Goal: Task Accomplishment & Management: Manage account settings

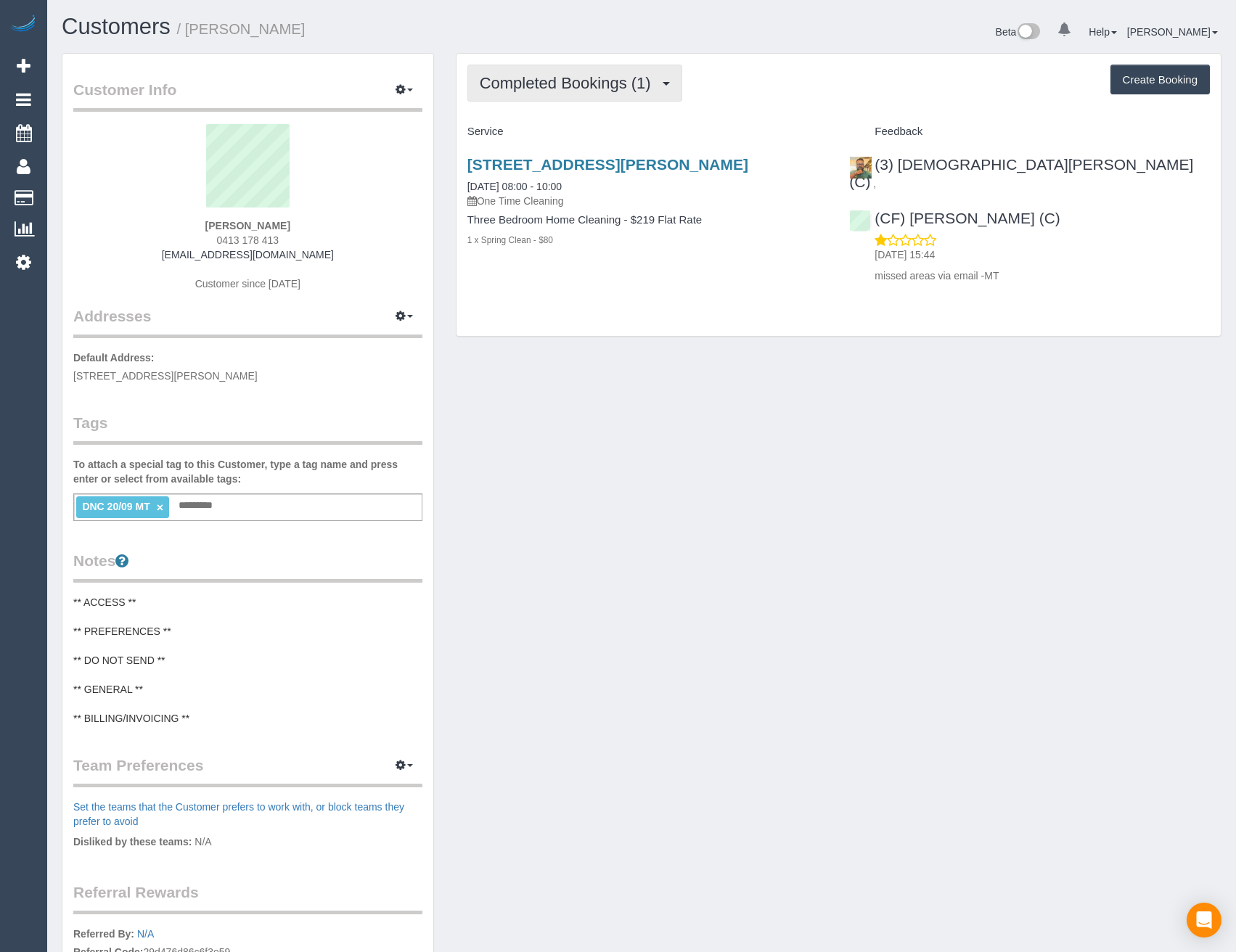
click at [626, 94] on button "Completed Bookings (1)" at bounding box center [575, 83] width 215 height 37
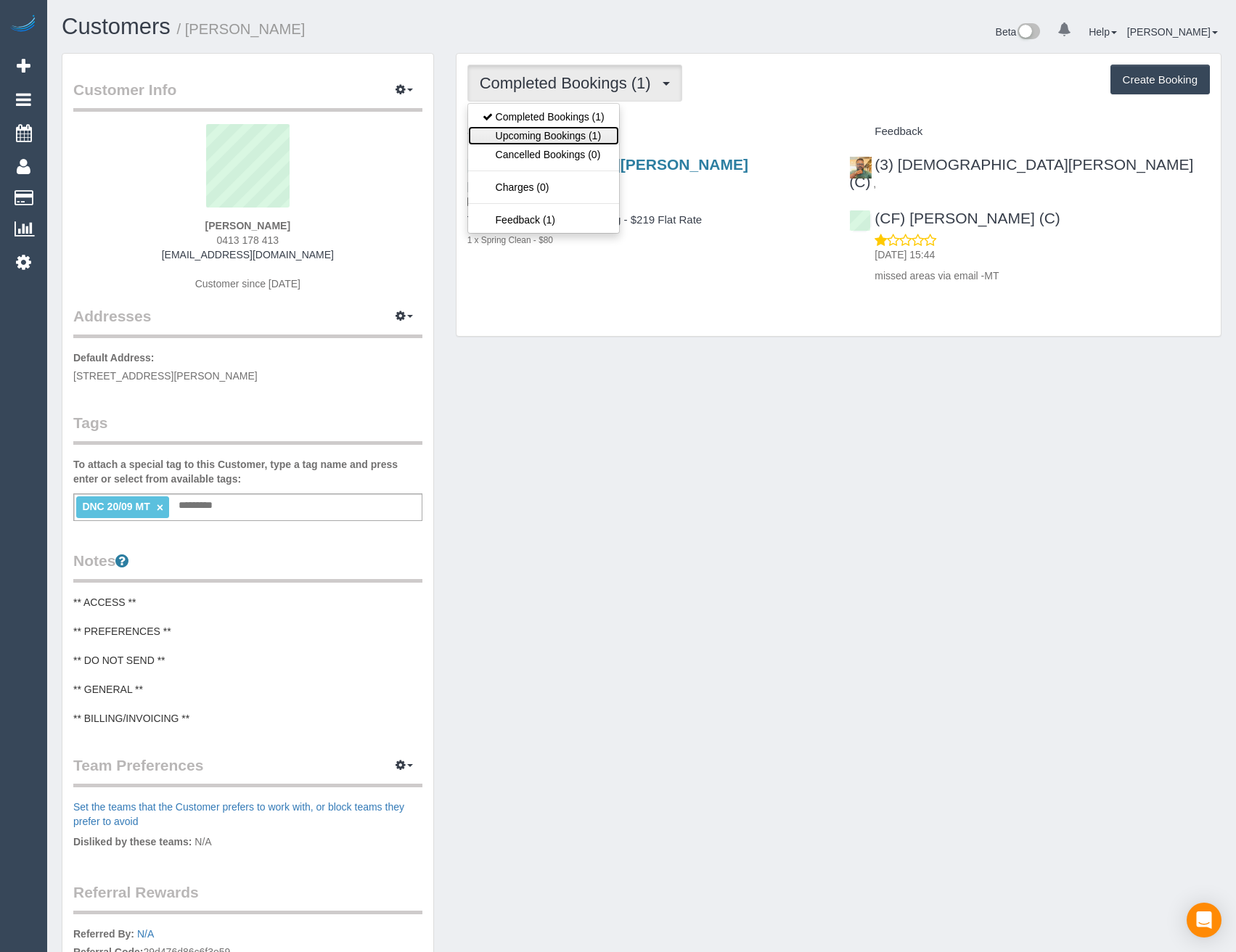
click at [608, 134] on link "Upcoming Bookings (1)" at bounding box center [543, 136] width 151 height 19
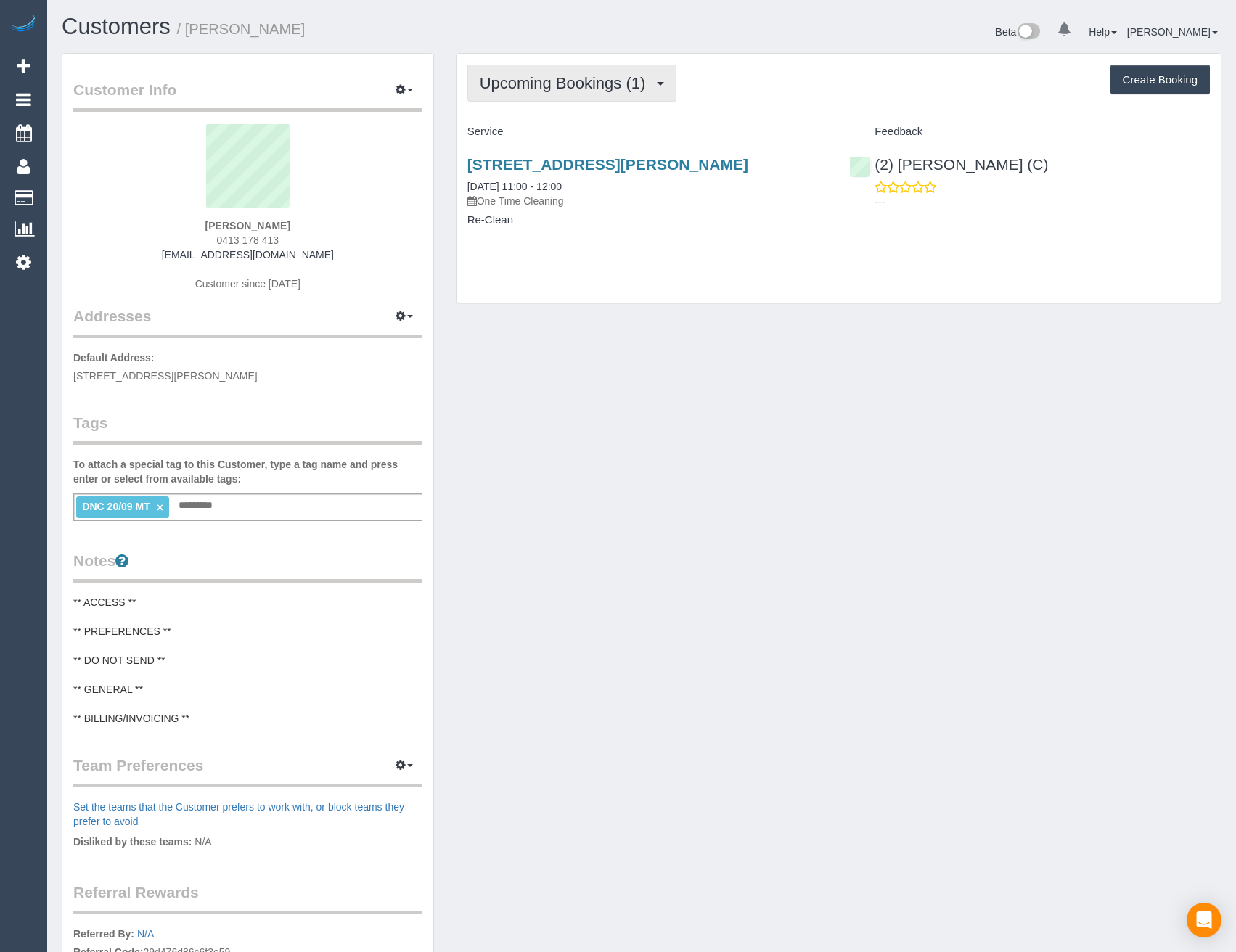
click at [600, 81] on span "Upcoming Bookings (1)" at bounding box center [565, 83] width 173 height 18
click at [712, 267] on div "Upcoming Bookings (1) Completed Bookings (1) Upcoming Bookings (1) Cancelled Bo…" at bounding box center [838, 178] width 764 height 249
click at [587, 85] on span "Upcoming Bookings (1)" at bounding box center [565, 83] width 173 height 18
click at [571, 122] on link "Completed Bookings (1)" at bounding box center [543, 117] width 151 height 19
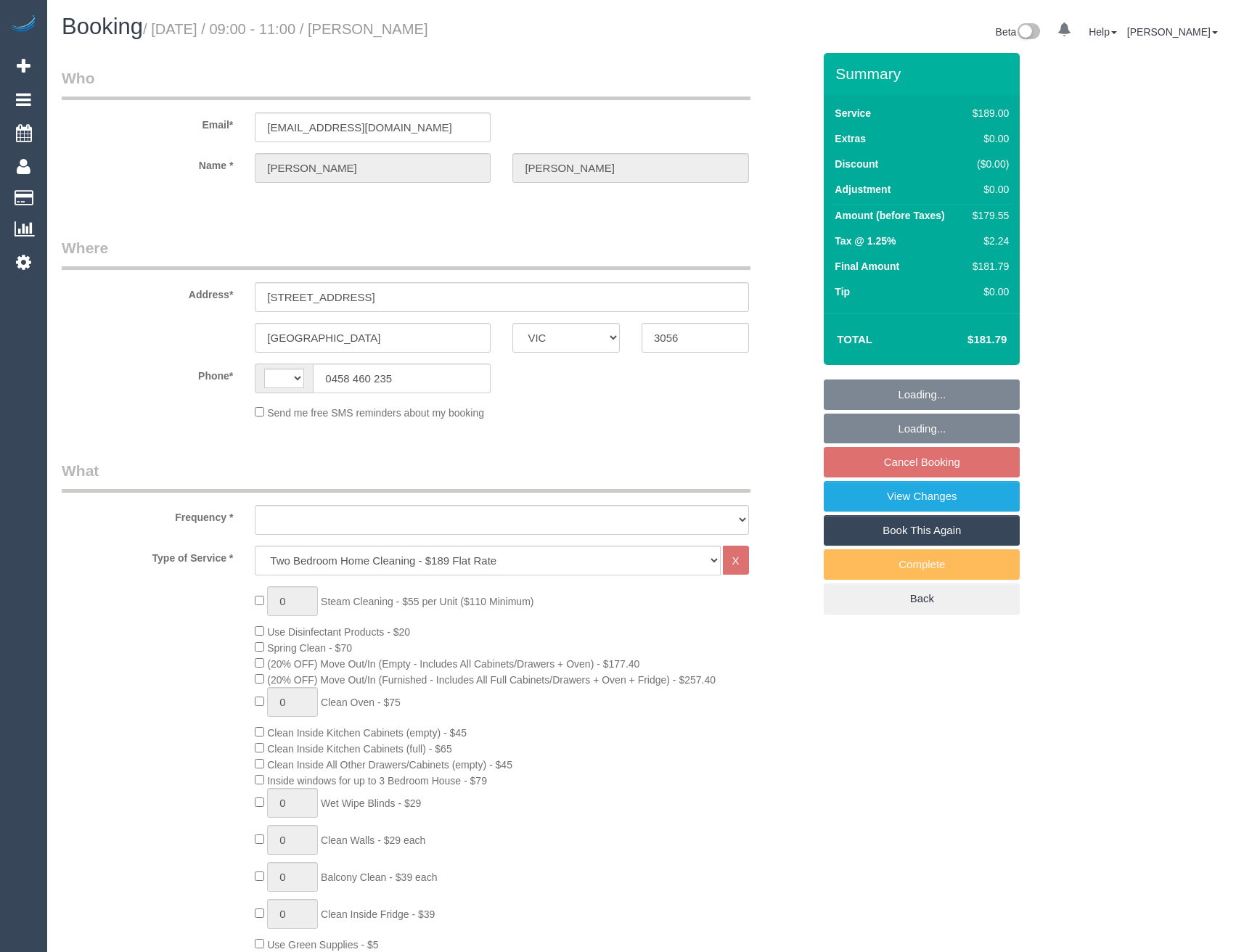
select select "VIC"
select select "object:371"
select select "string:AU"
select select "number:28"
select select "number:14"
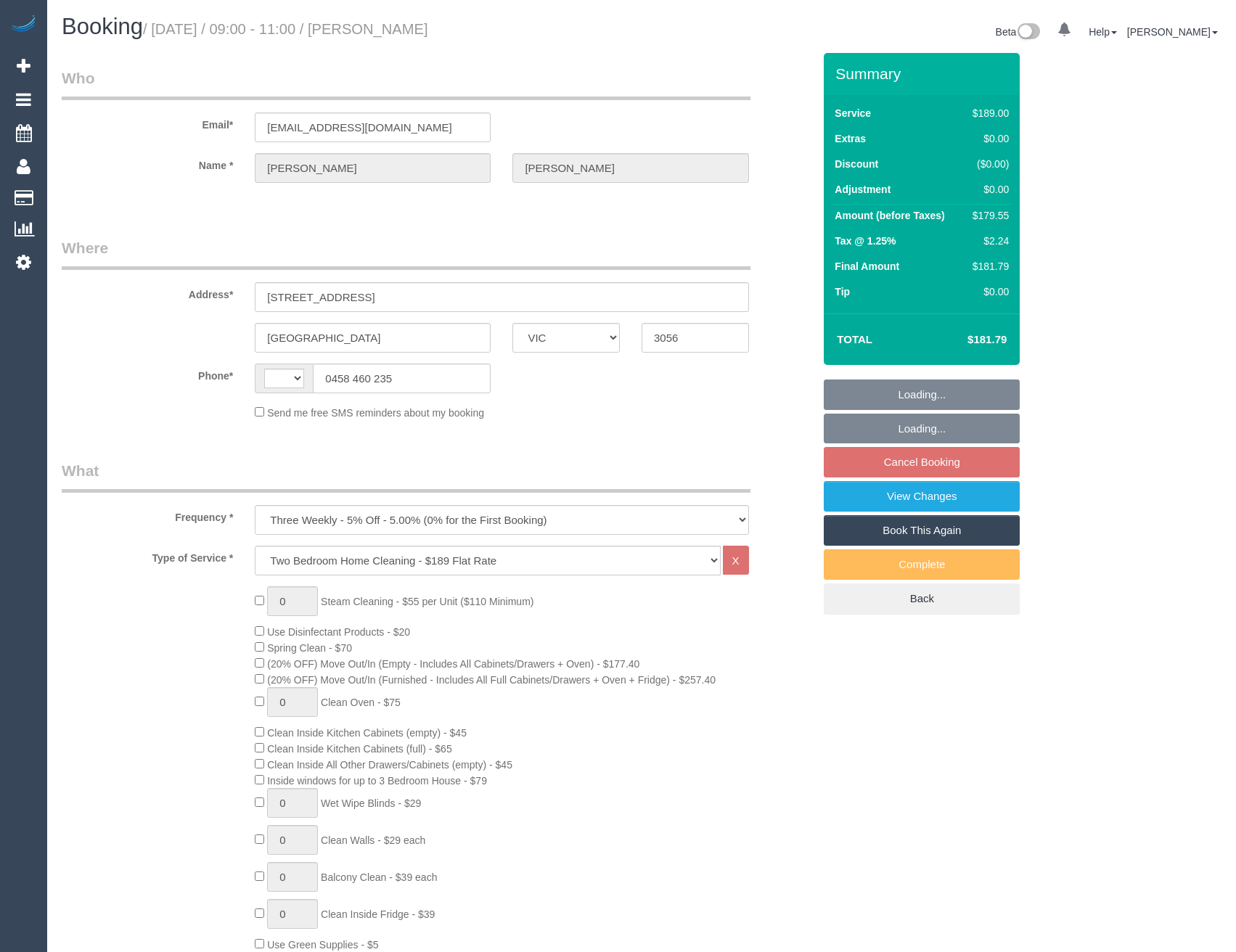
select select "number:19"
select select "number:22"
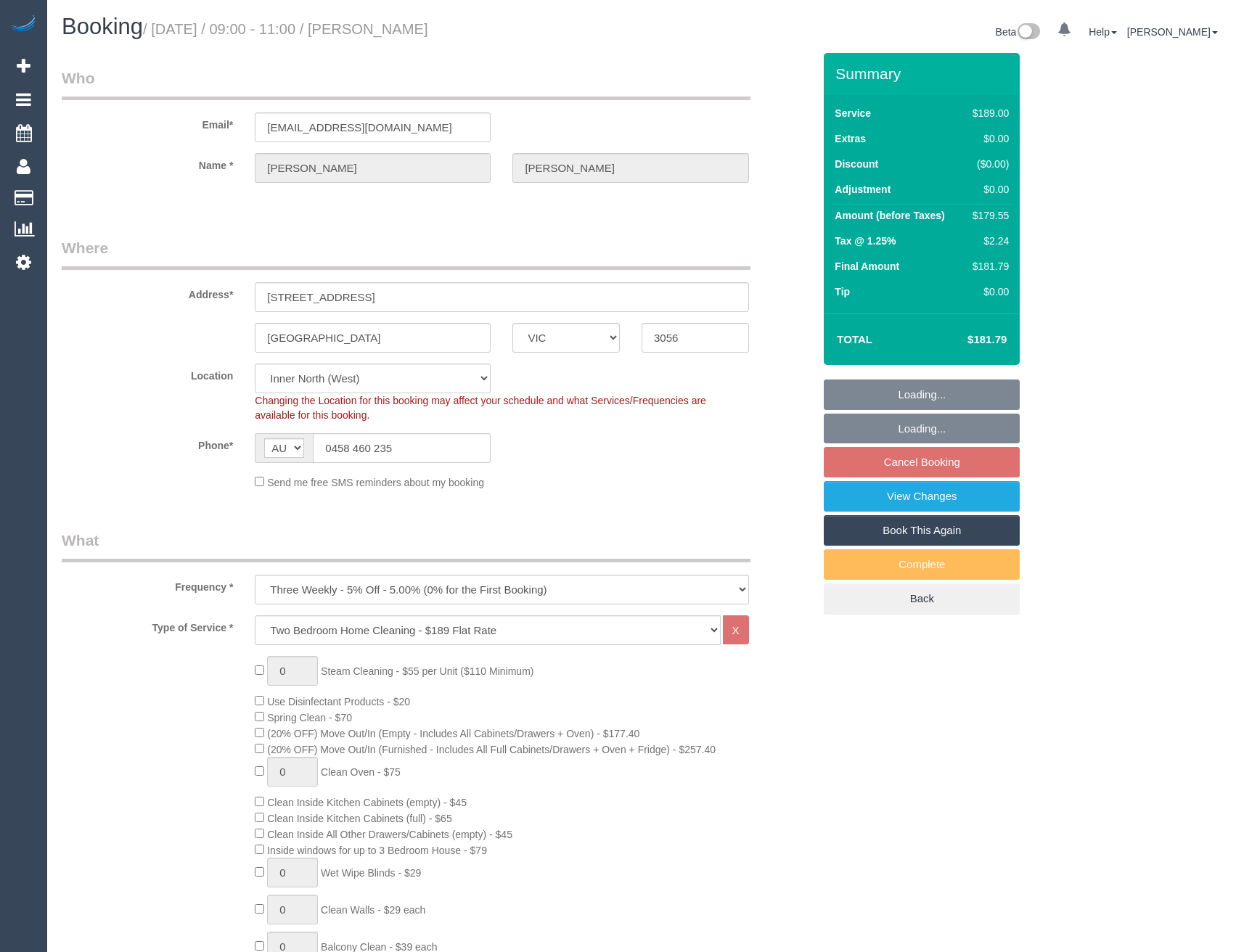
select select "object:1663"
select select "spot3"
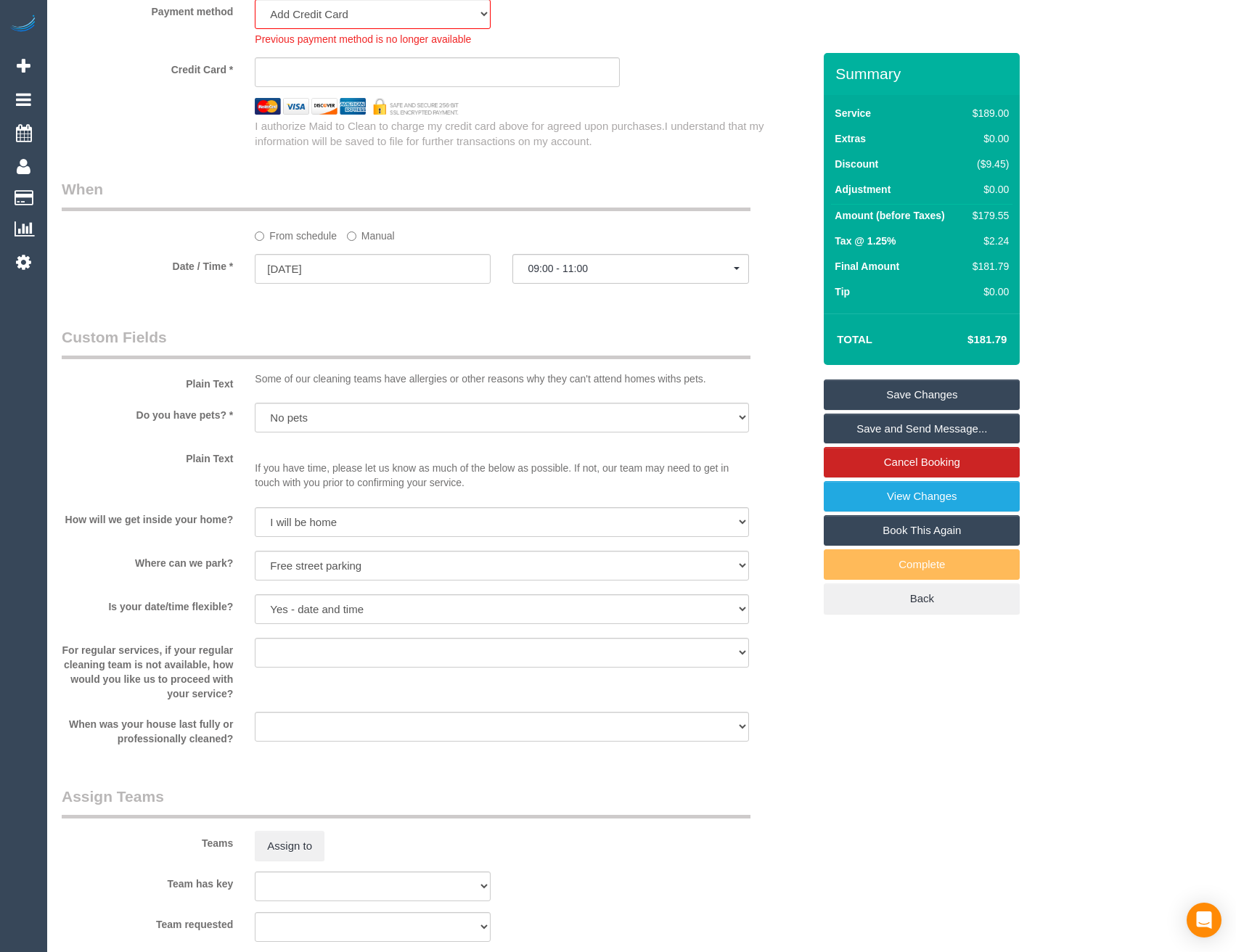
scroll to position [1233, 0]
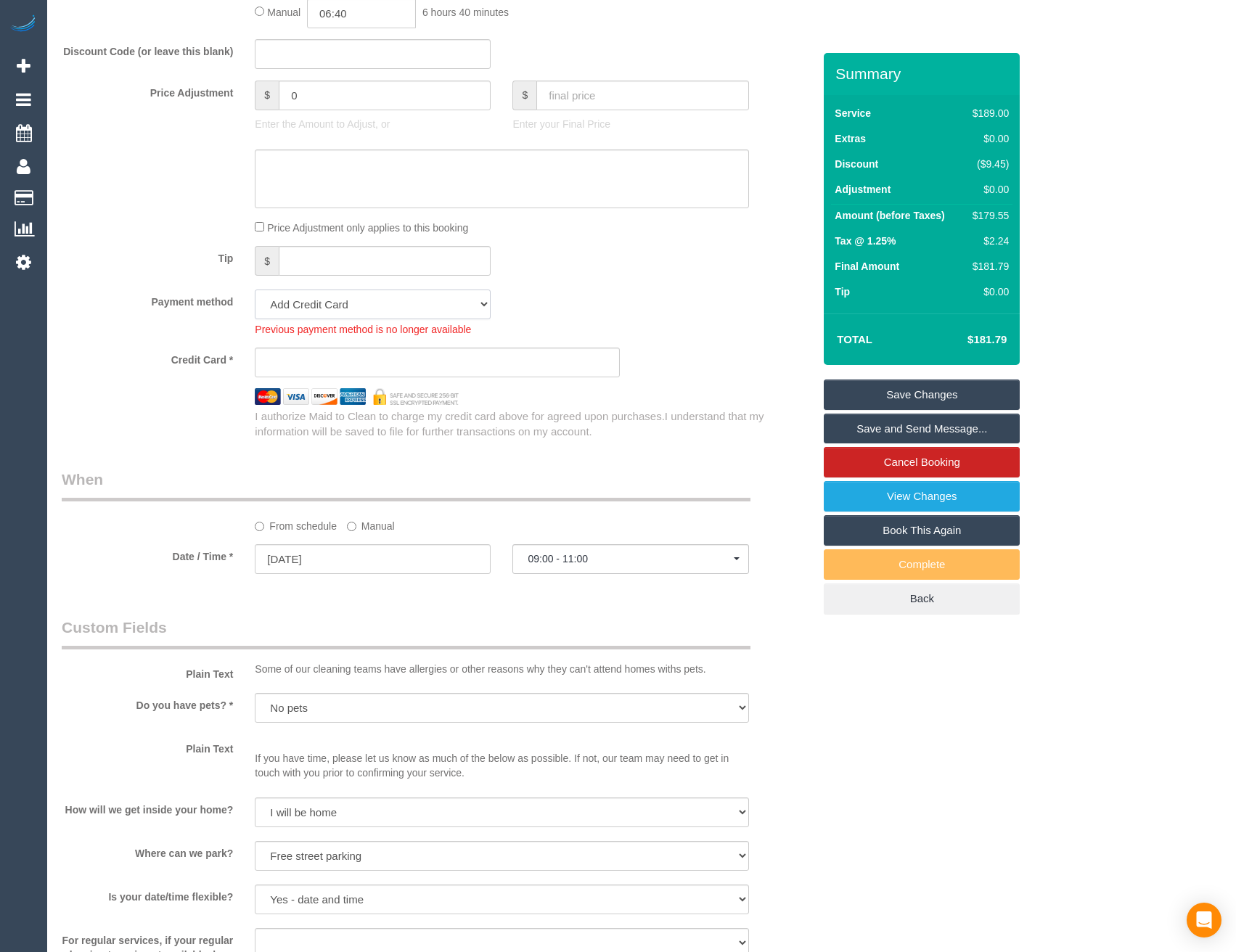
click at [323, 304] on select "Visa - 6257 - 07/2028 (Default) Add Credit Card ─────────────── Cash Check Payp…" at bounding box center [372, 304] width 236 height 30
select select "string:stripe-pm_1QlfBd2GScqysDRVG2WKRcBe"
click at [255, 289] on select "Visa - 6257 - 07/2028 (Default) Add Credit Card ─────────────── Cash Check Payp…" at bounding box center [372, 304] width 236 height 30
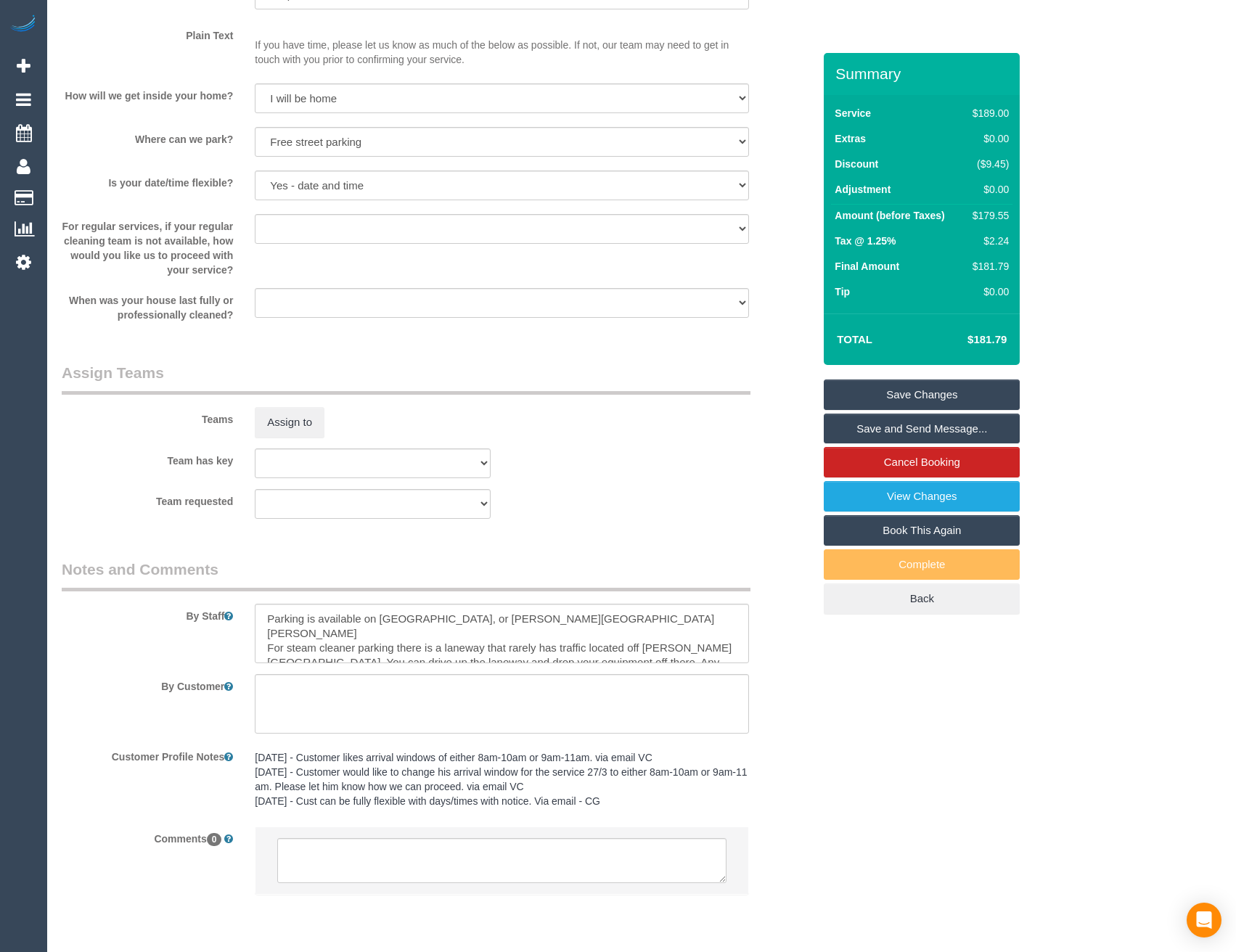
scroll to position [1886, 0]
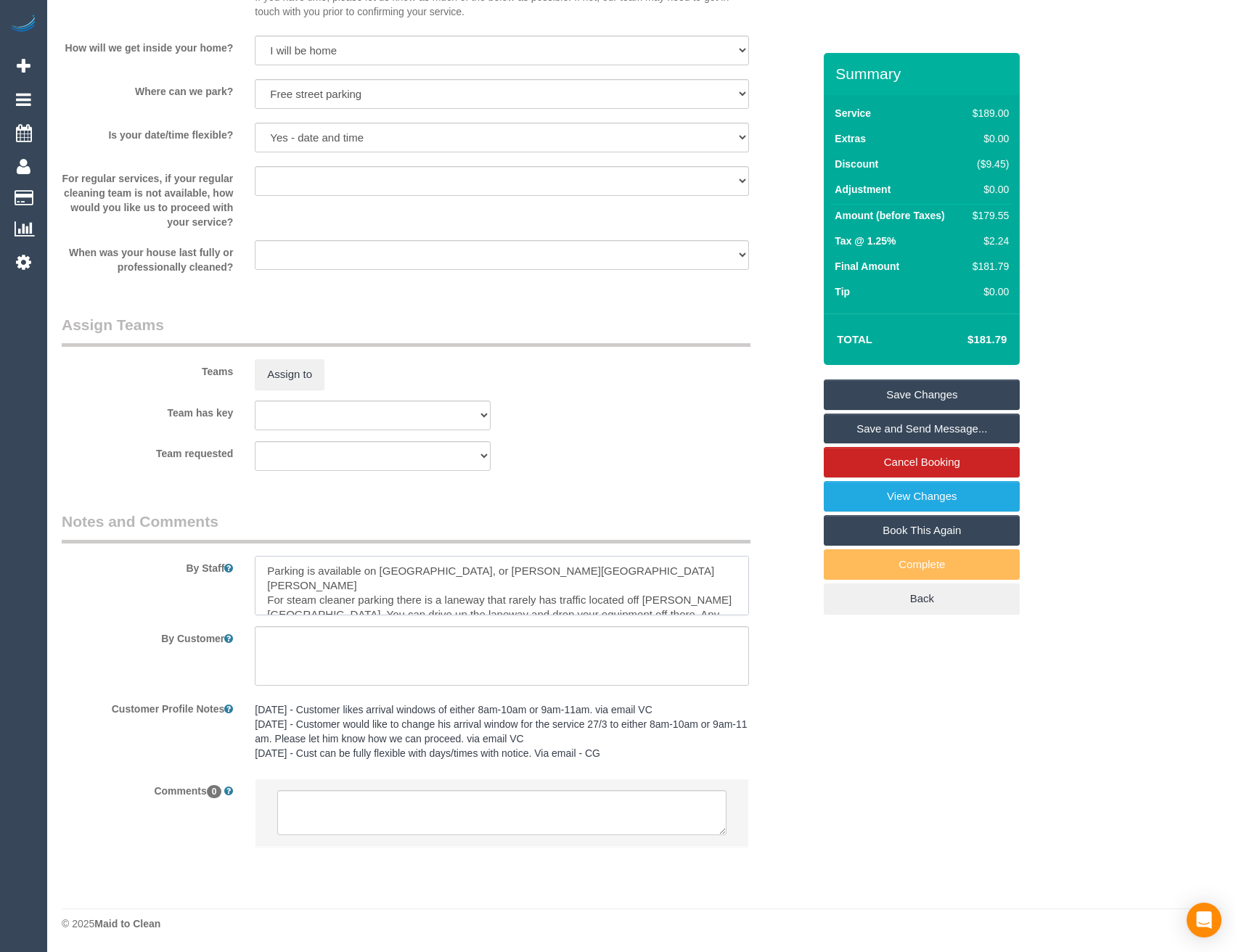
drag, startPoint x: 265, startPoint y: 570, endPoint x: 281, endPoint y: 544, distance: 30.5
click at [265, 570] on textarea at bounding box center [501, 585] width 493 height 59
drag, startPoint x: 580, startPoint y: 585, endPoint x: 254, endPoint y: 591, distance: 326.1
click at [254, 591] on div at bounding box center [501, 585] width 515 height 59
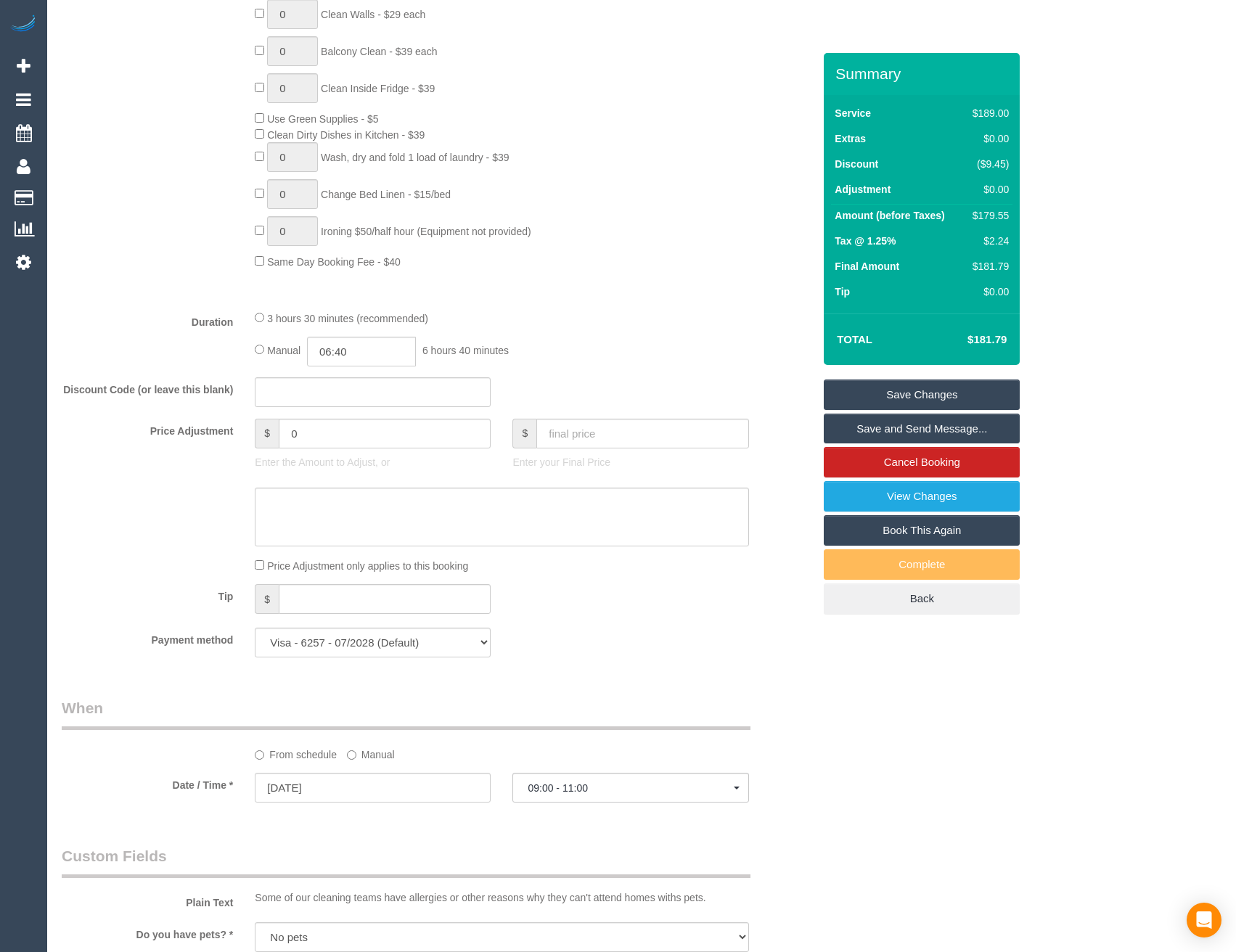
scroll to position [798, 0]
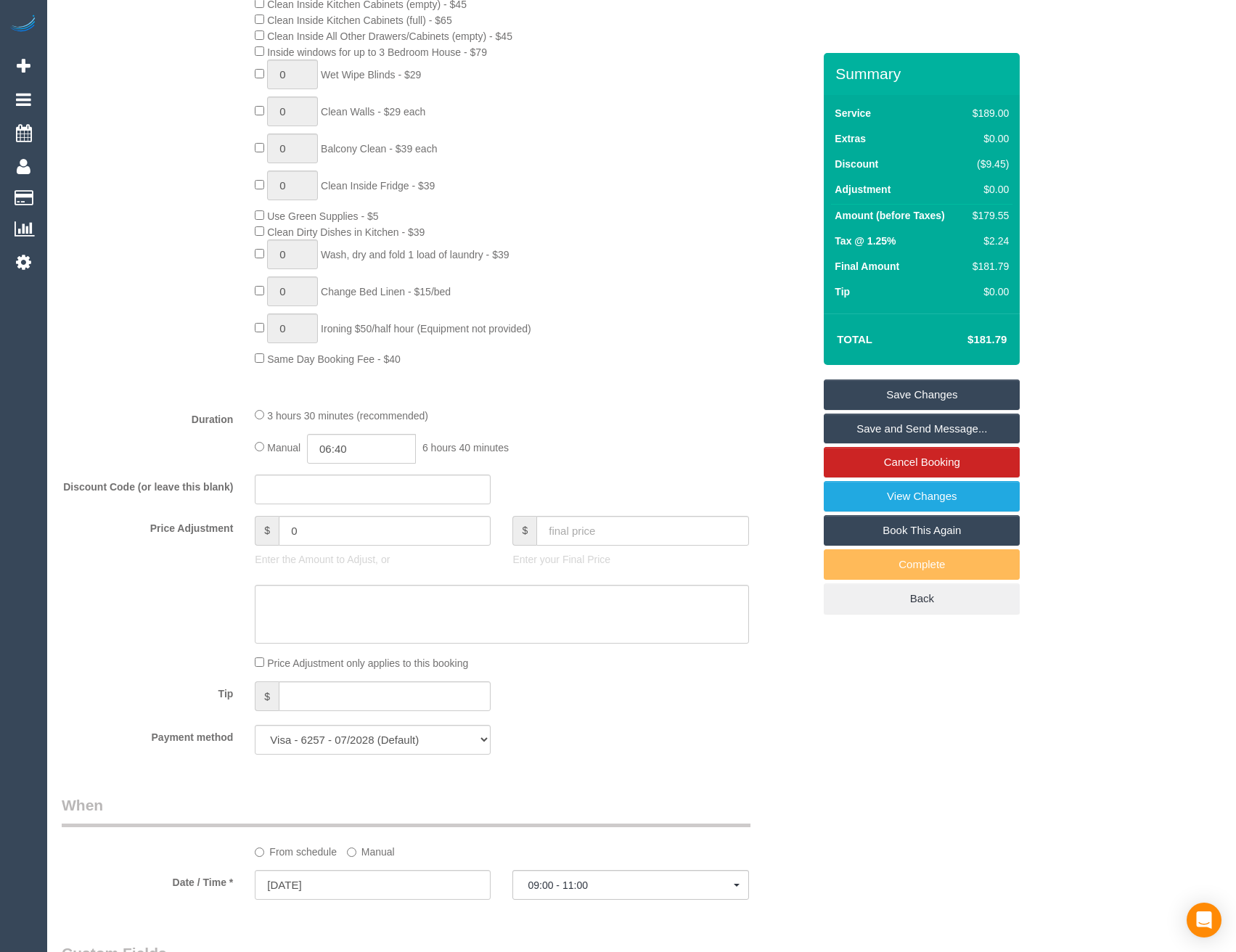
type textarea "Est 3 - 3.5 hours Parking is available on Beith St, or Albert St and Lobb St. A…"
click at [358, 450] on input "06:40" at bounding box center [361, 449] width 109 height 30
click at [353, 532] on li "01:30" at bounding box center [346, 531] width 65 height 19
click at [371, 449] on input "01:30" at bounding box center [361, 449] width 109 height 30
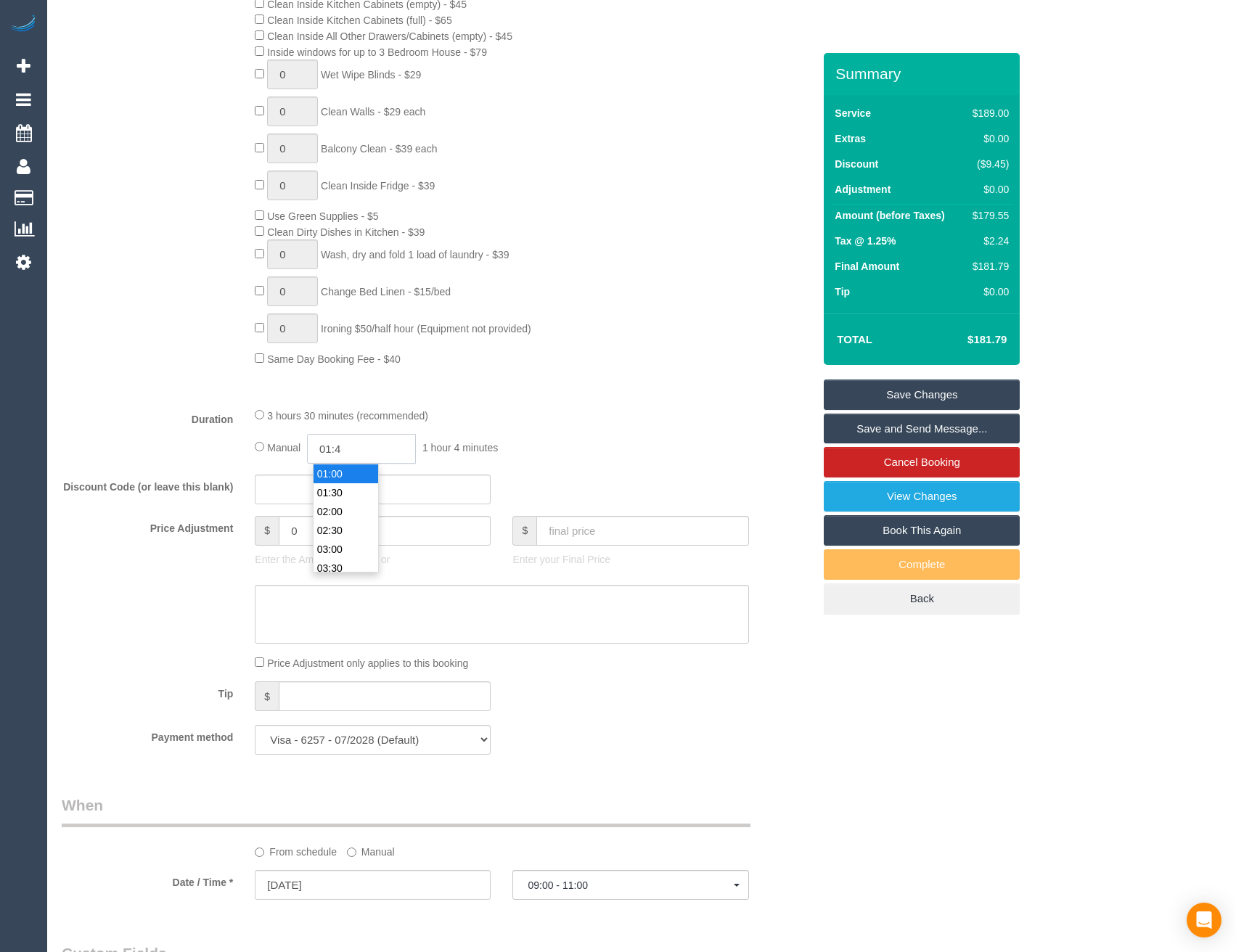
type input "01:45"
select select "spot81"
select select "spot120"
type input "01:45"
click at [543, 402] on fieldset "What Frequency * One Time Cleaning Weekly - 10% Off - 10.00% (0% for the First …" at bounding box center [437, 249] width 751 height 1034
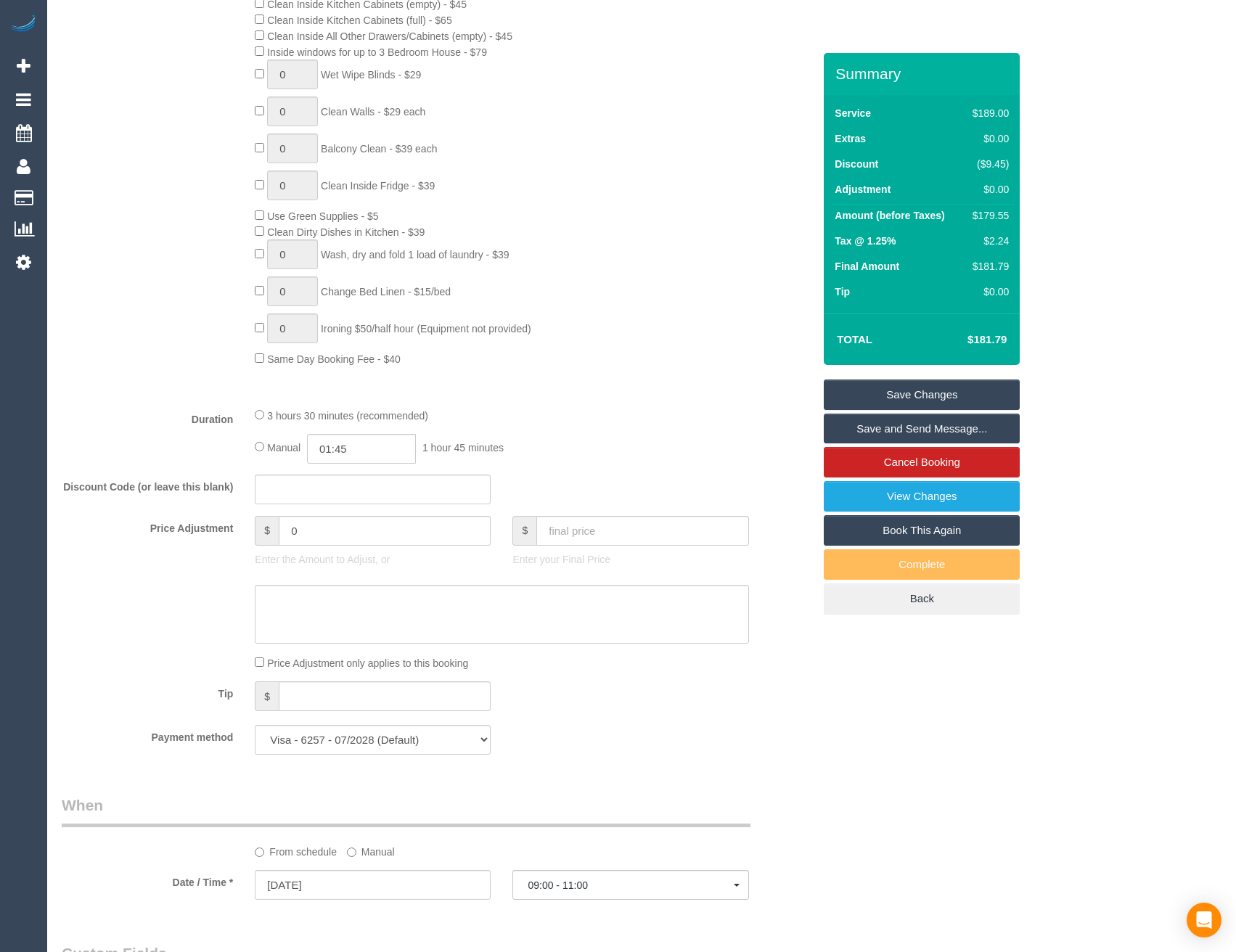
select select "spot159"
select select "spot198"
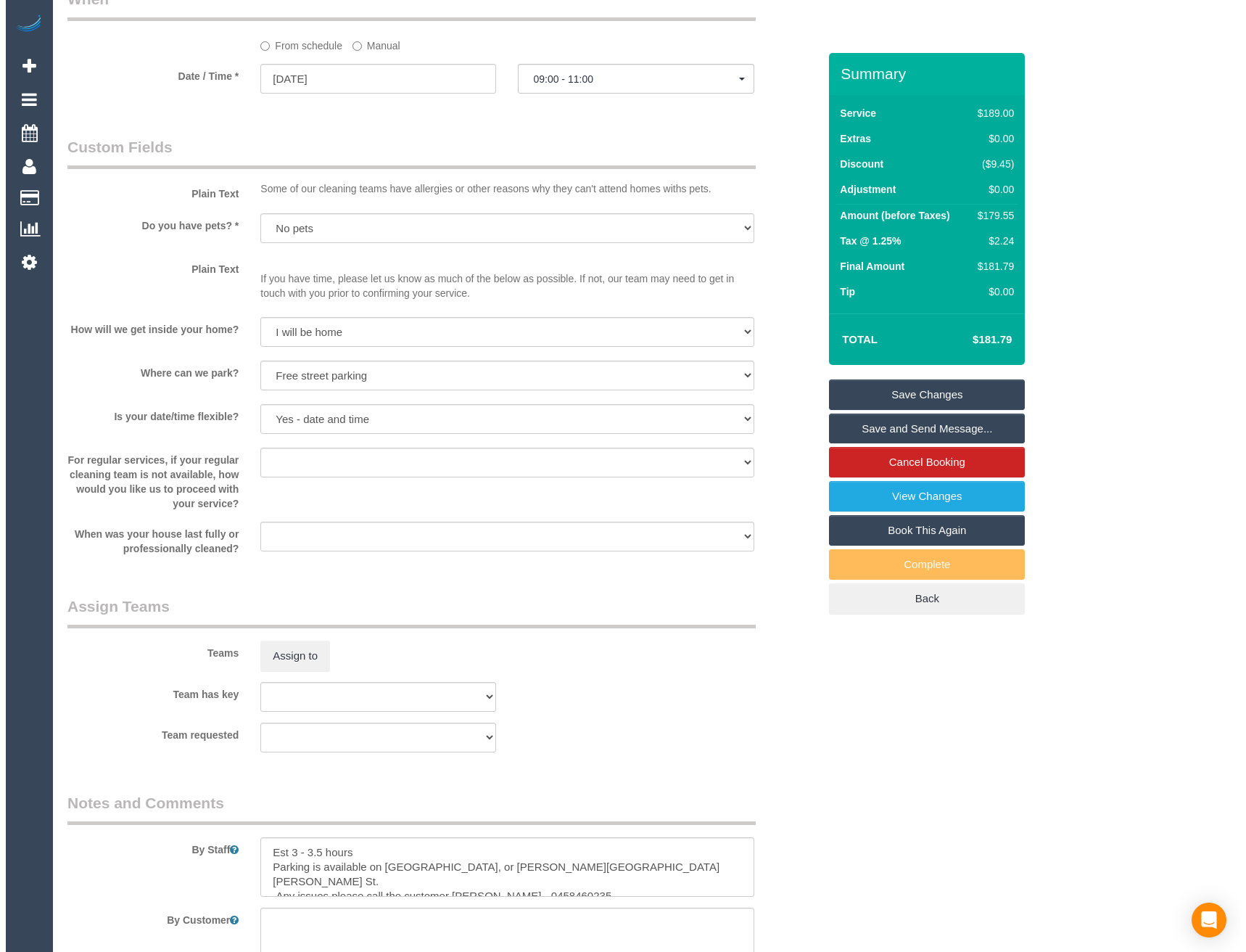
scroll to position [1741, 0]
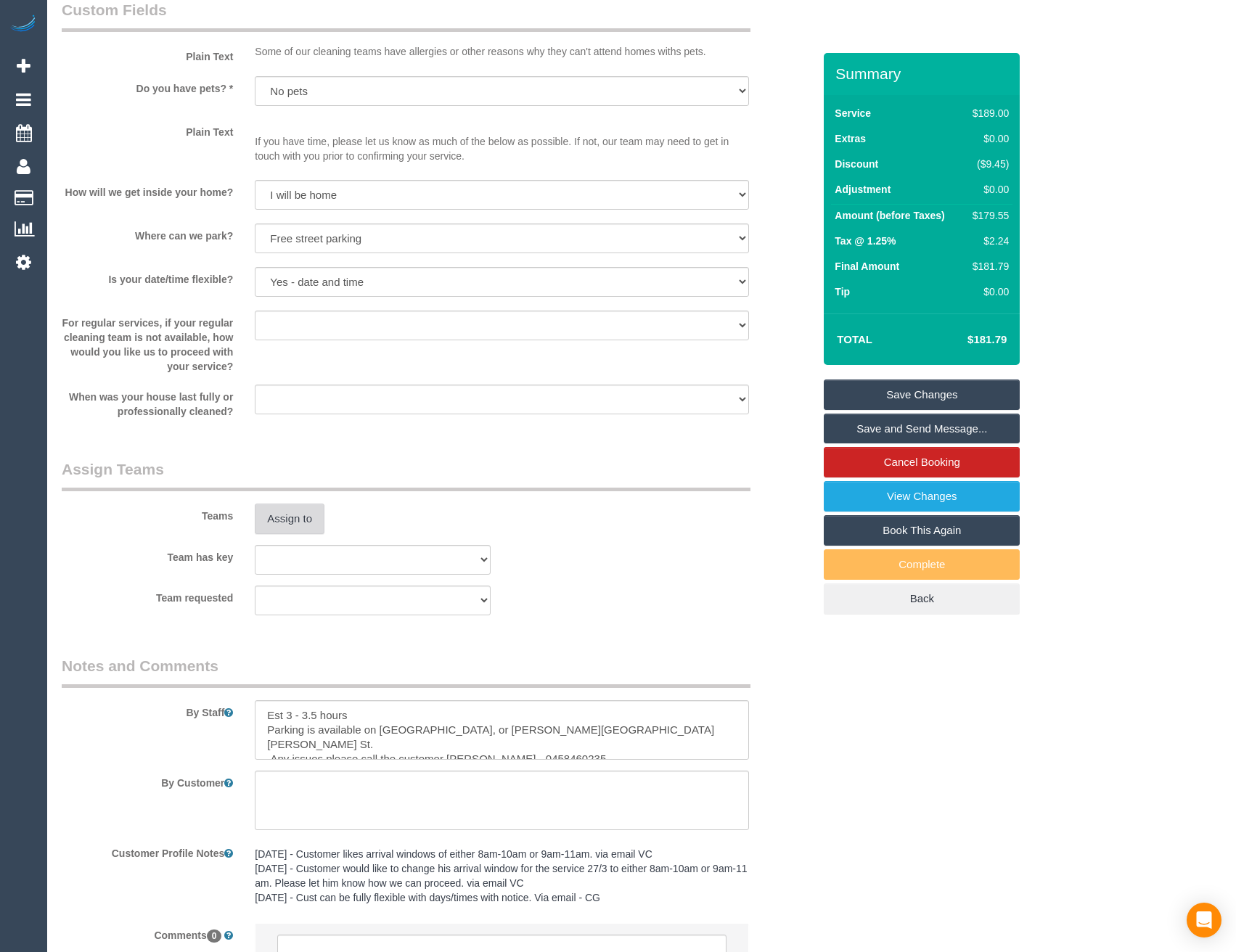
click at [299, 529] on button "Assign to" at bounding box center [289, 519] width 70 height 31
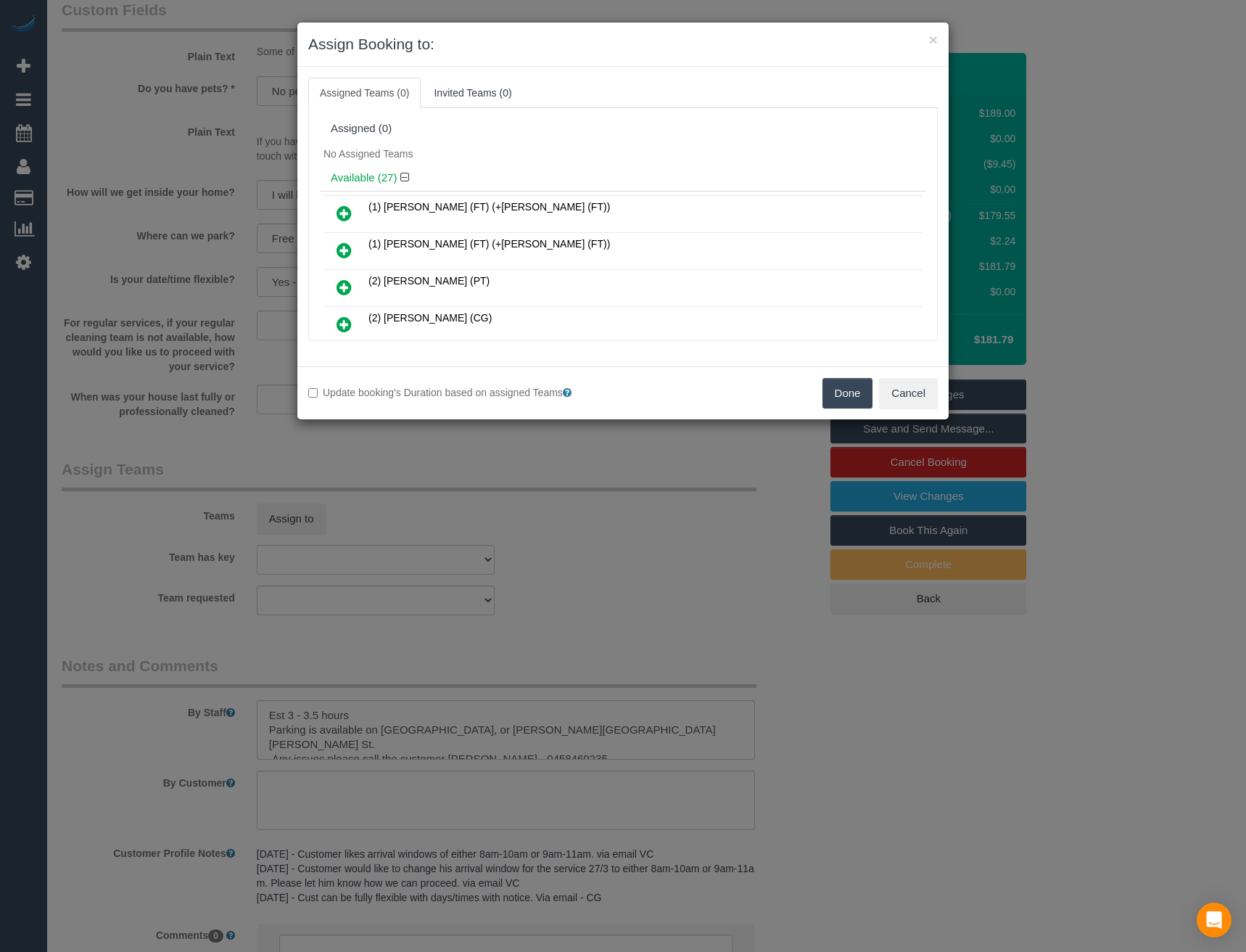
scroll to position [280, 0]
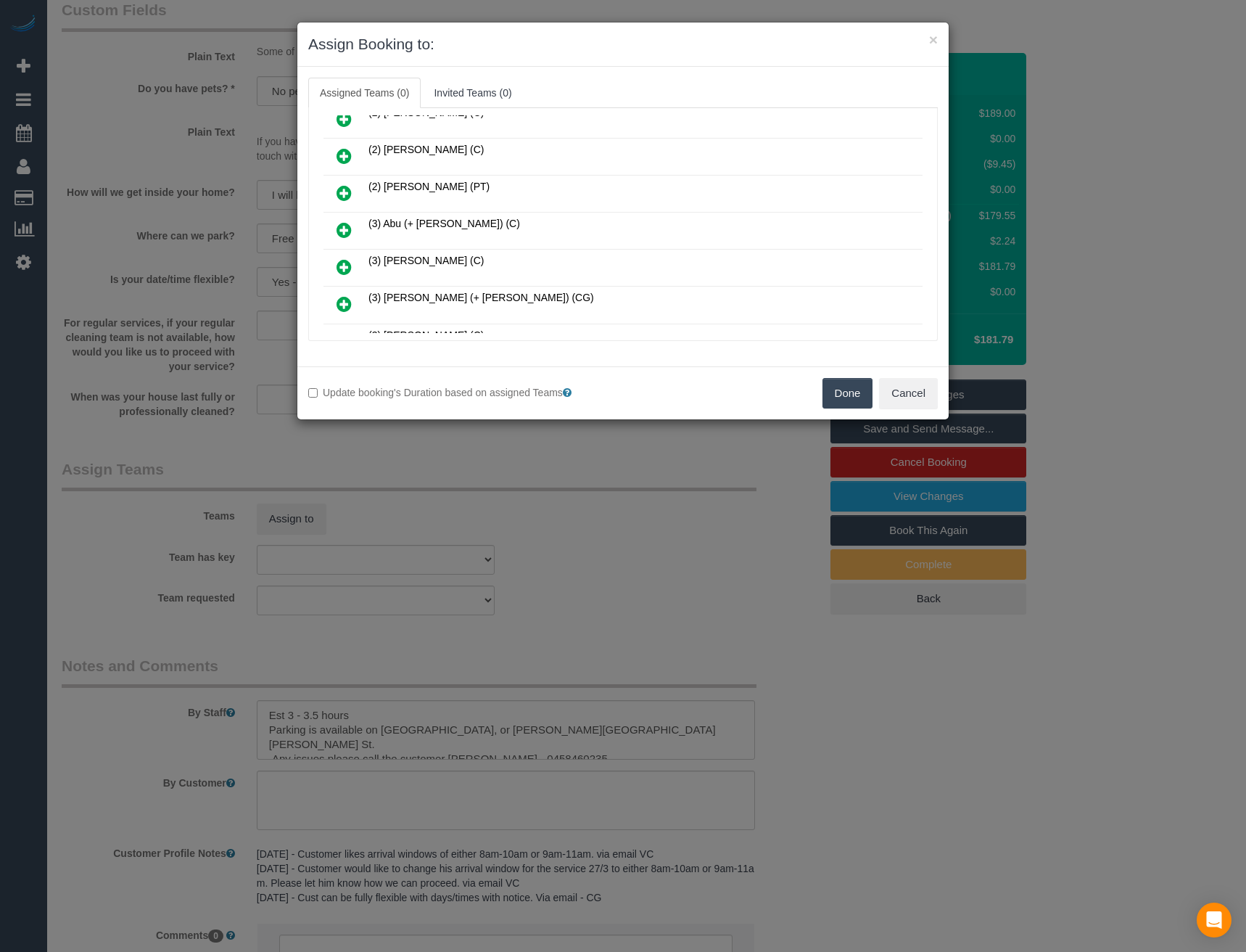
click at [341, 229] on icon at bounding box center [344, 230] width 15 height 17
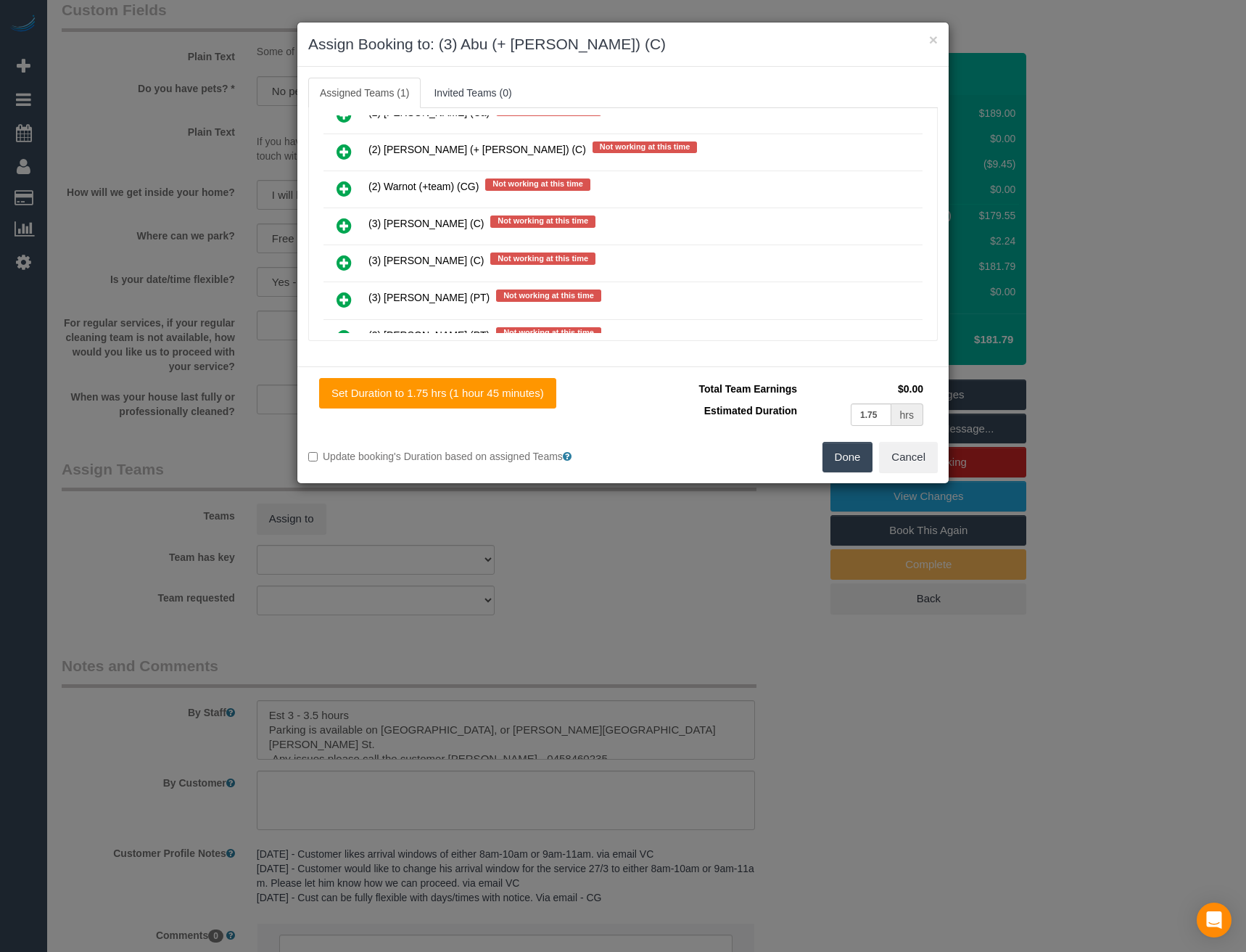
scroll to position [426, 0]
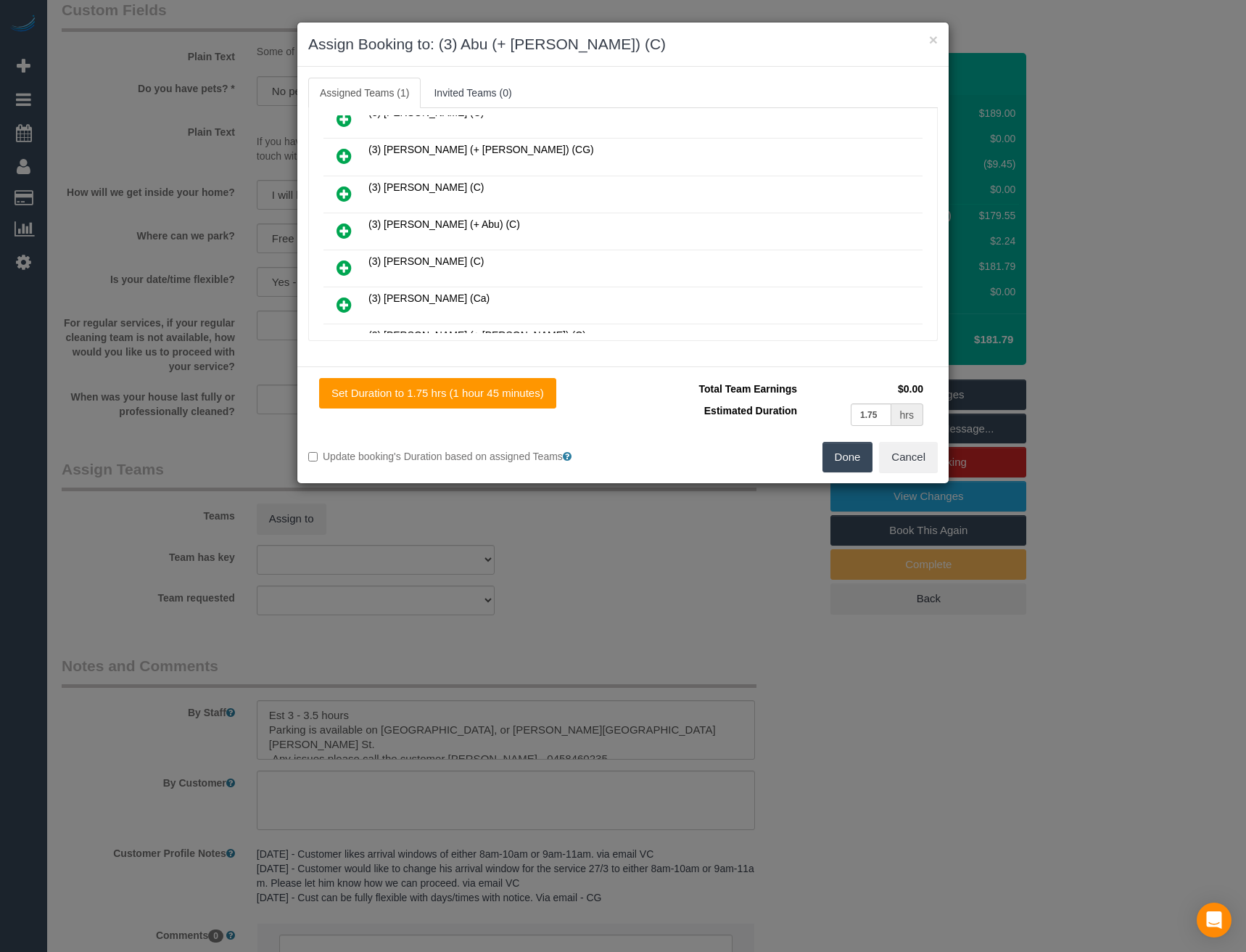
click at [345, 233] on icon at bounding box center [344, 231] width 15 height 17
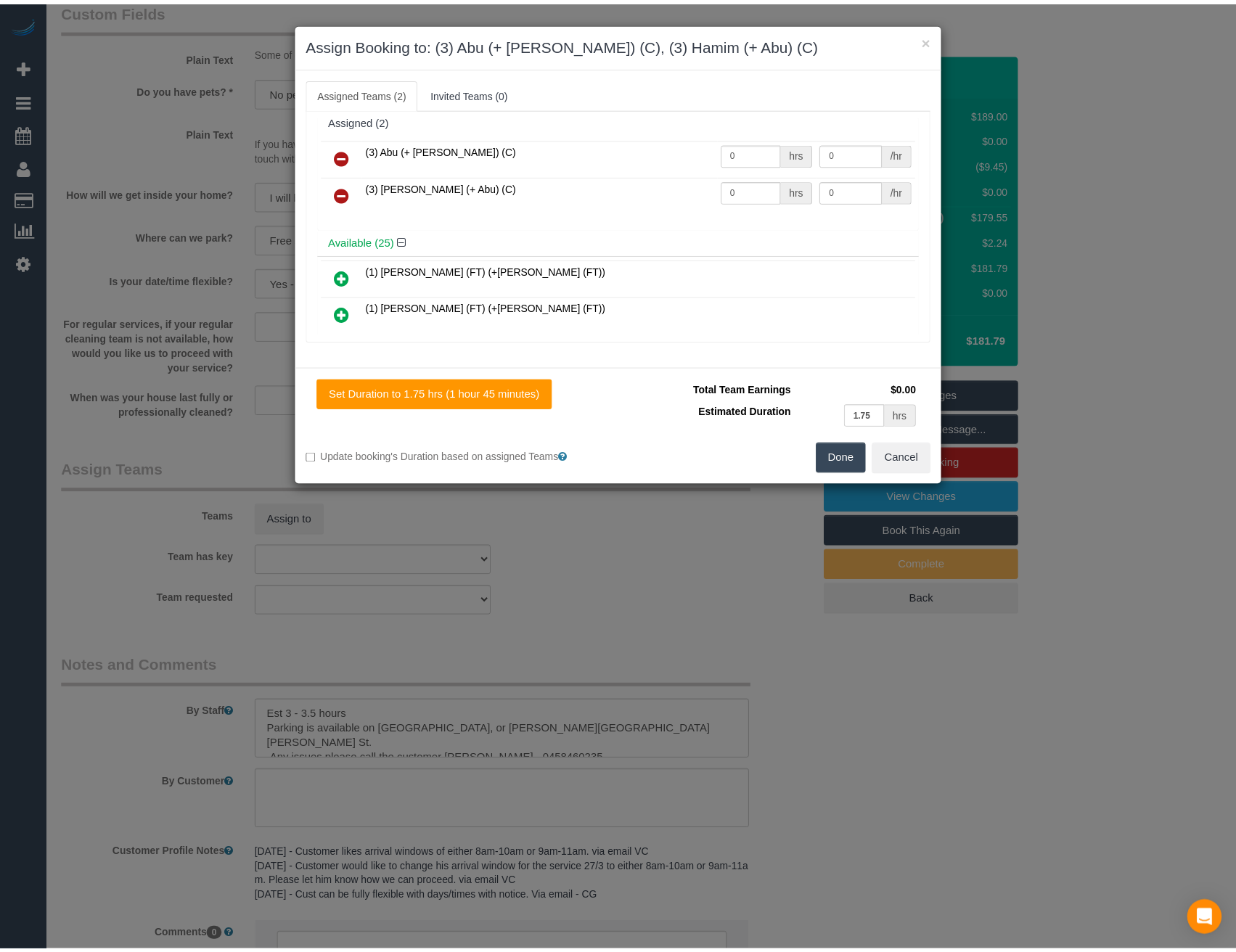
scroll to position [0, 0]
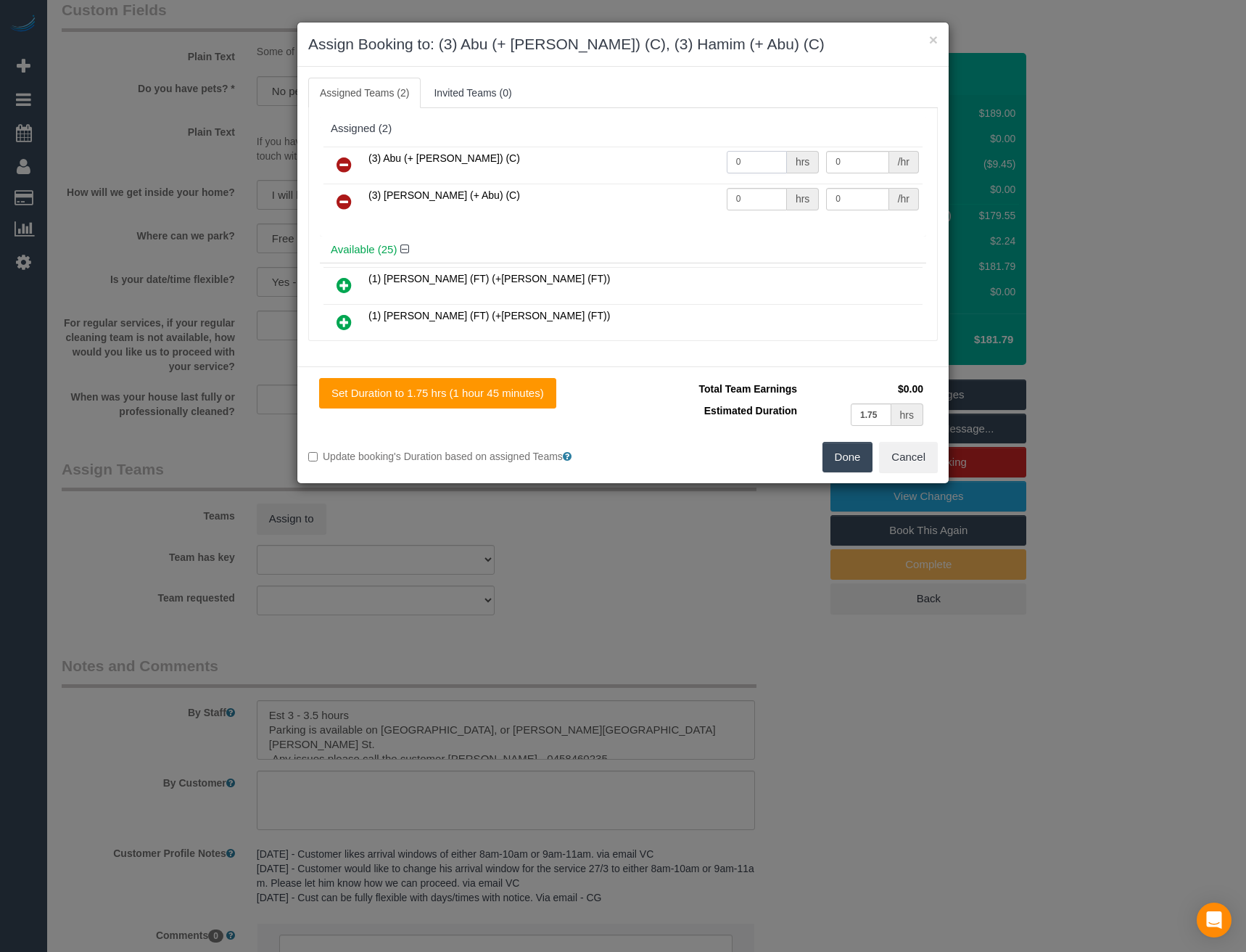
drag, startPoint x: 742, startPoint y: 168, endPoint x: 660, endPoint y: 161, distance: 82.3
click at [664, 167] on tr "(3) Abu (+ Hamim) (C) 0 hrs 0 /hr" at bounding box center [623, 164] width 599 height 37
type input "1"
type input "57.5"
drag, startPoint x: 742, startPoint y: 198, endPoint x: 658, endPoint y: 174, distance: 87.4
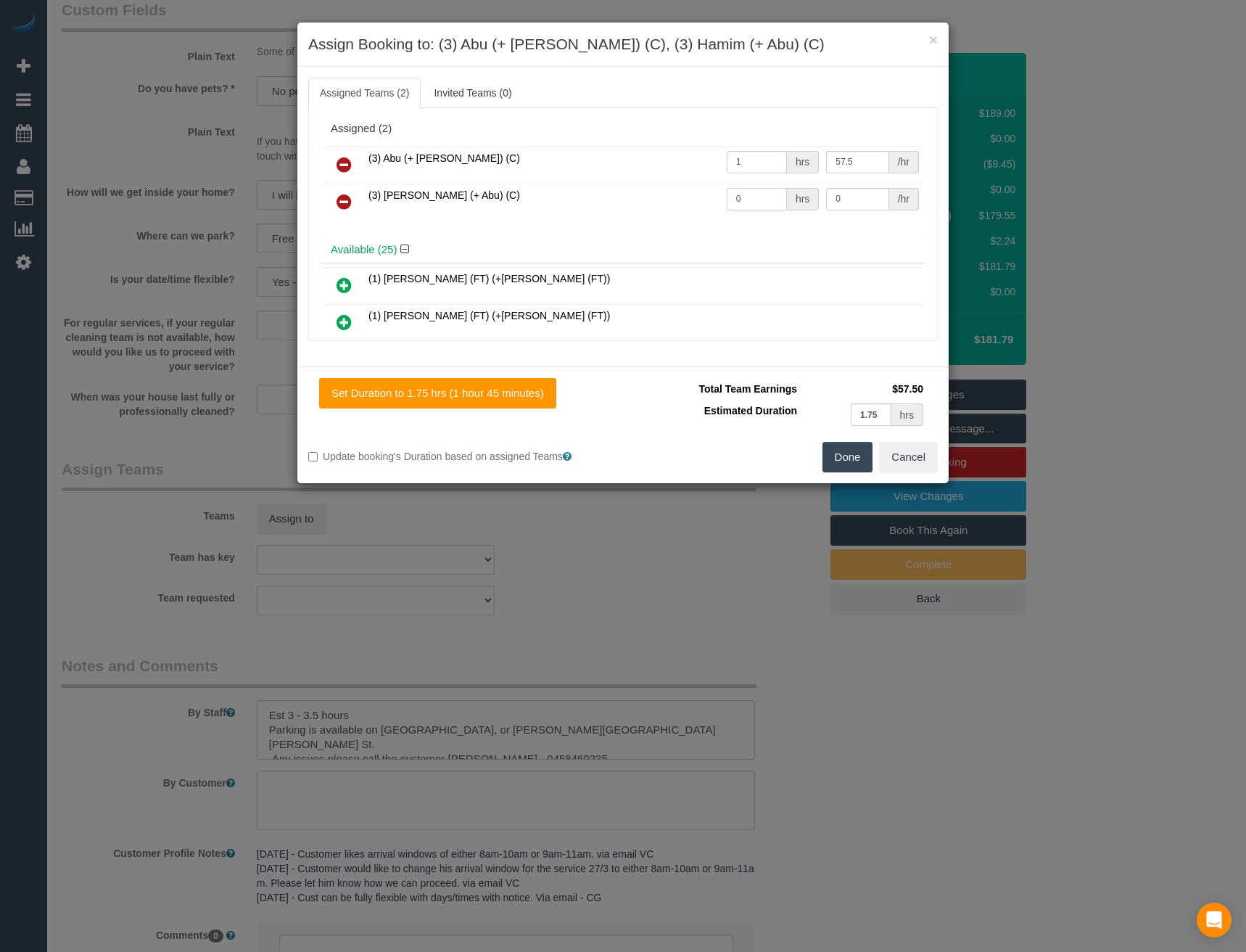
click at [664, 183] on tr "(3) Hamim (+ Abu) (C) 0 hrs 0 /hr" at bounding box center [623, 202] width 599 height 37
type input "1"
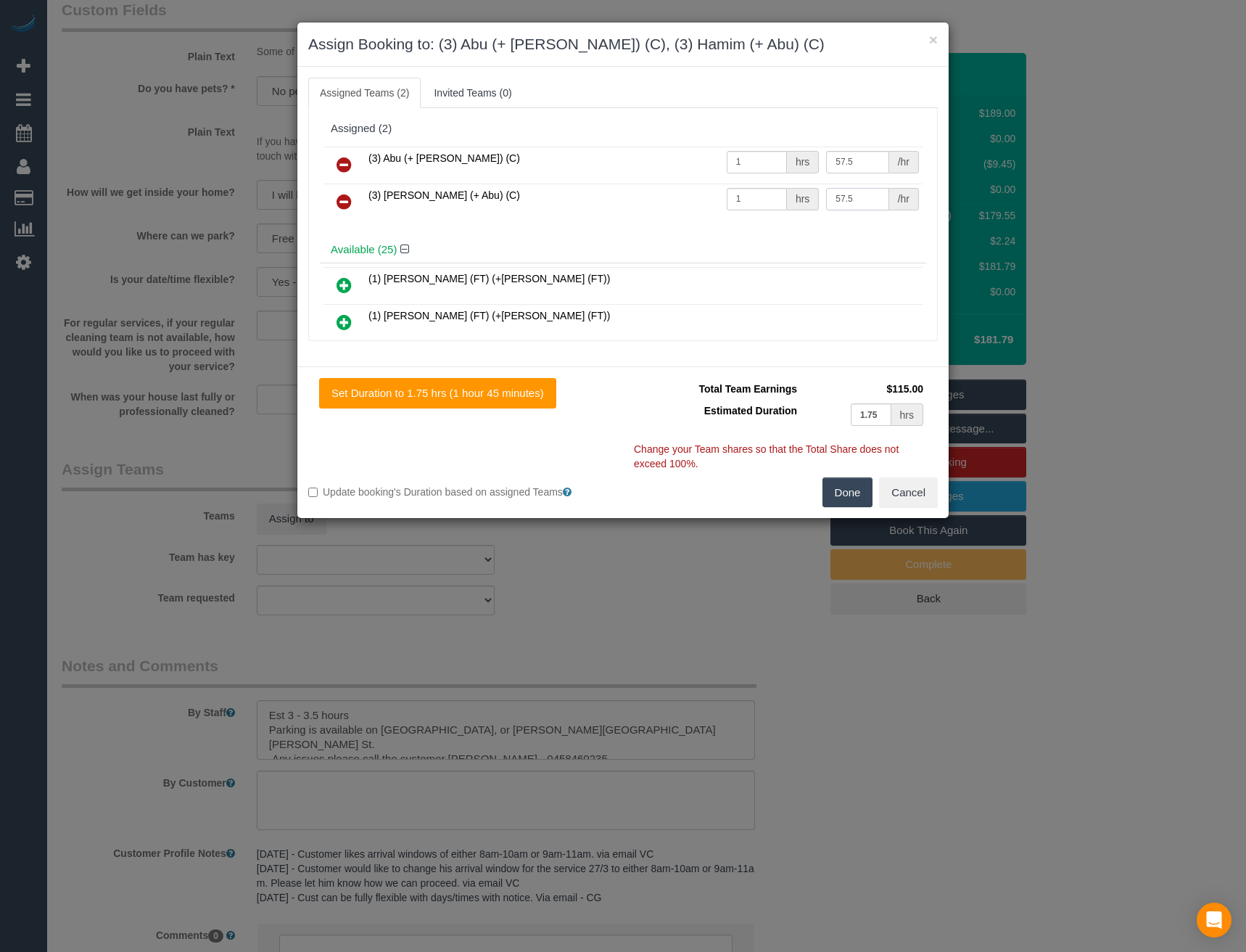
type input "57.5"
click at [852, 497] on button "Done" at bounding box center [848, 493] width 51 height 31
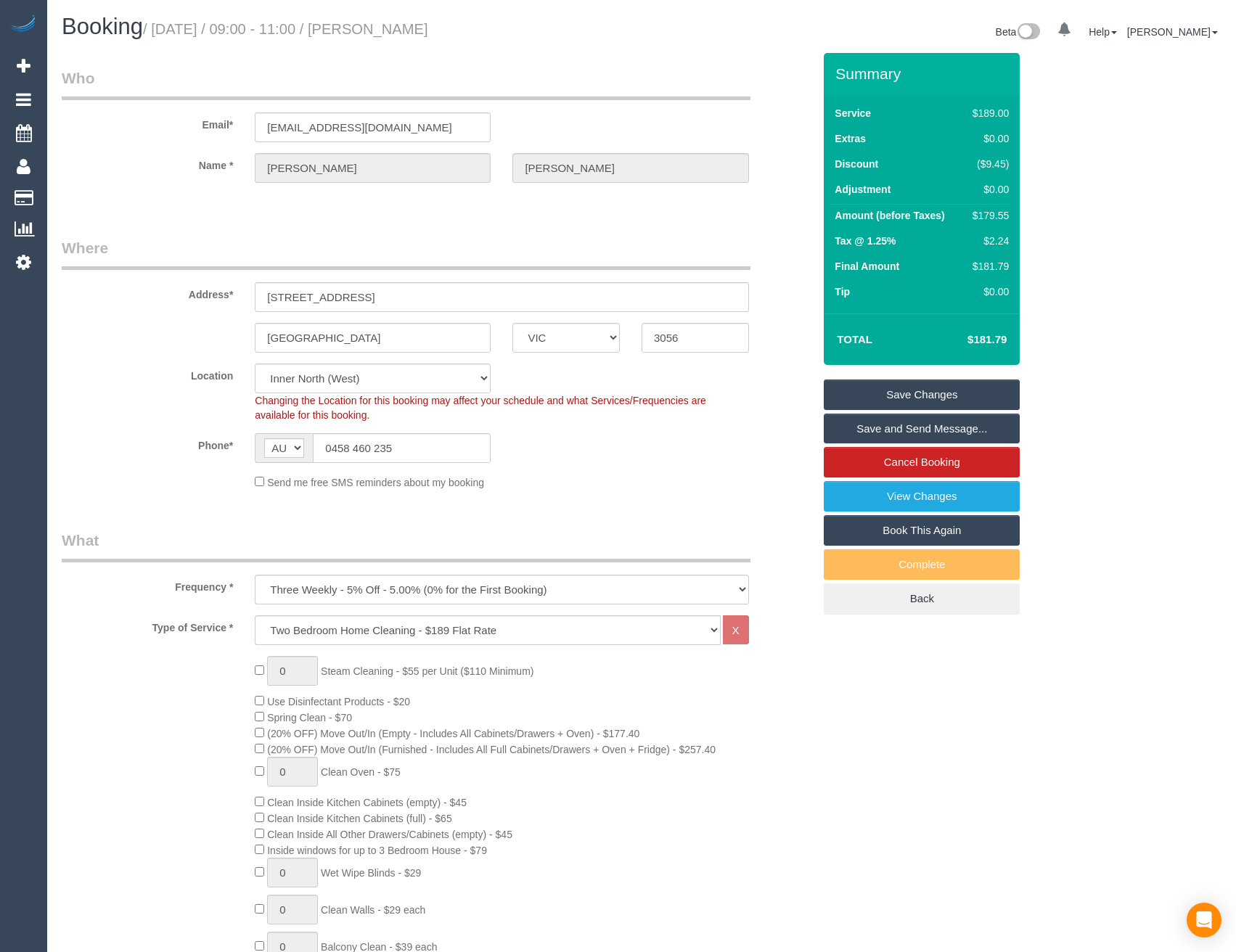
click at [867, 431] on link "Save and Send Message..." at bounding box center [921, 429] width 196 height 31
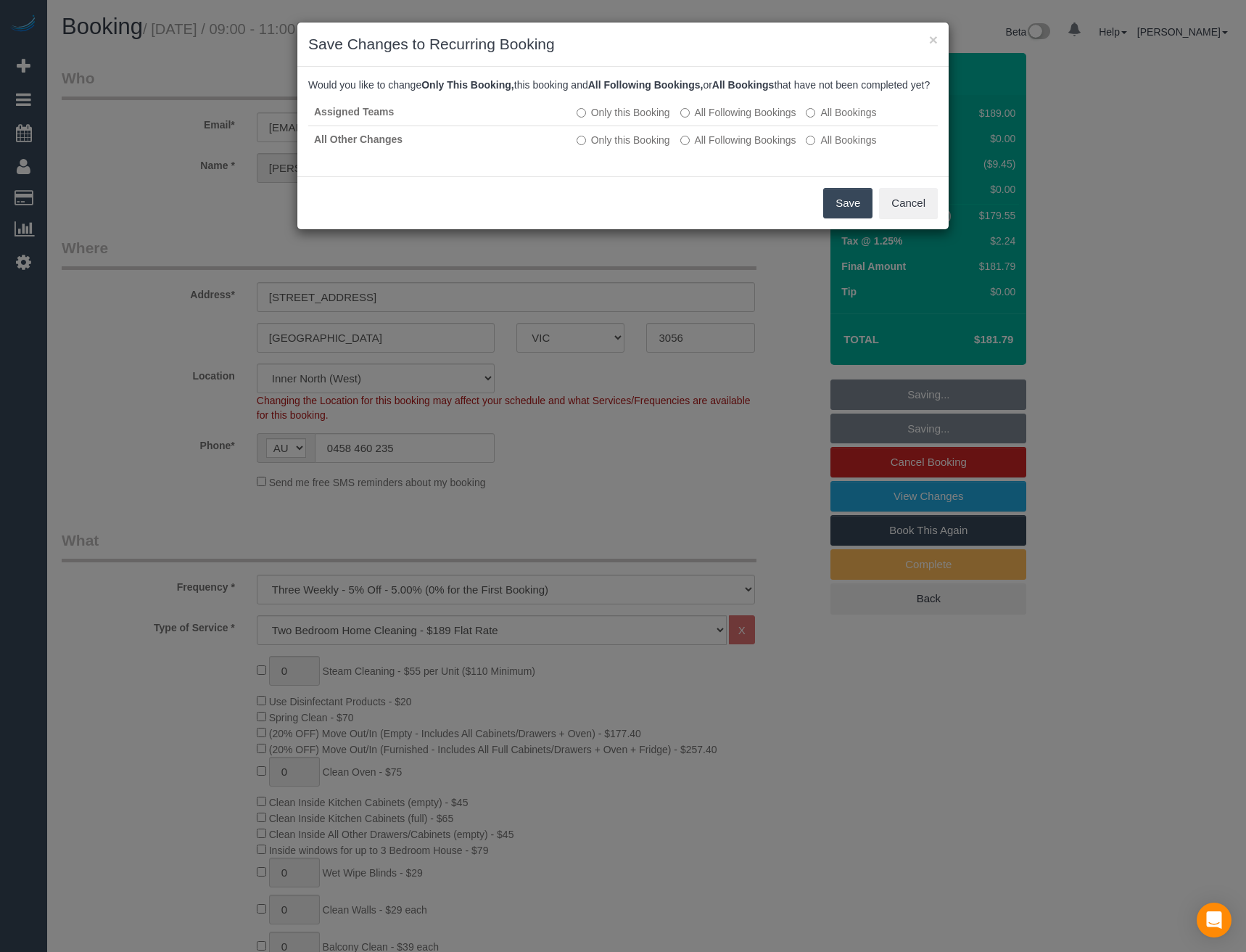
click at [838, 218] on button "Save" at bounding box center [848, 203] width 49 height 31
